Goal: Understand process/instructions: Learn about a topic

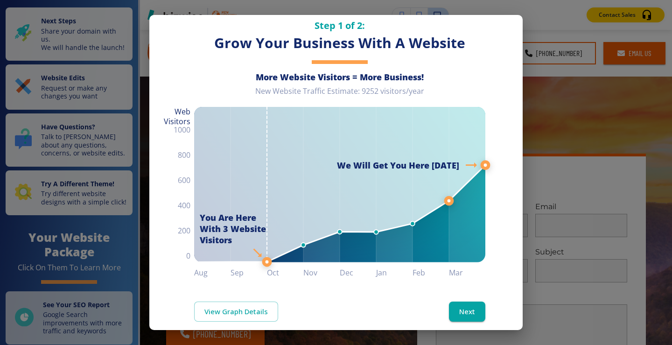
scroll to position [28, 0]
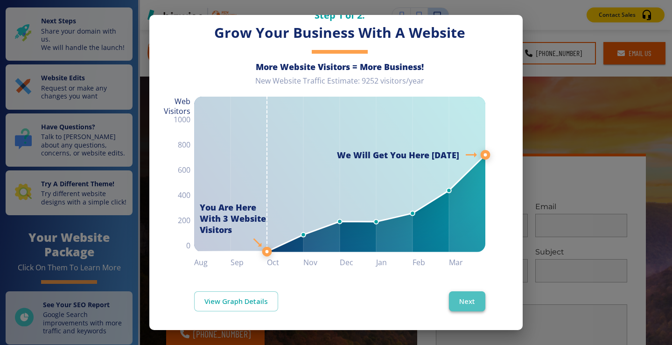
click at [456, 293] on button "Next" at bounding box center [467, 301] width 36 height 20
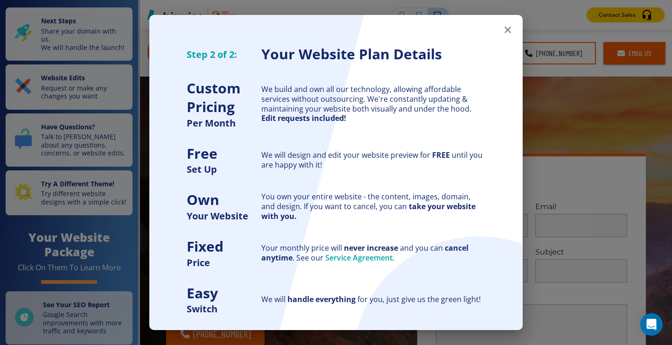
click at [503, 27] on icon "button" at bounding box center [507, 29] width 11 height 11
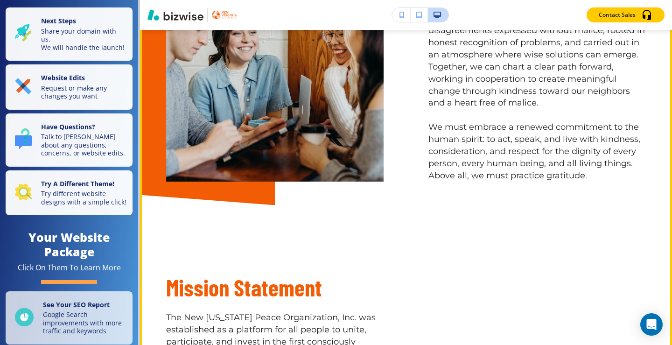
scroll to position [1074, 0]
